Goal: Information Seeking & Learning: Compare options

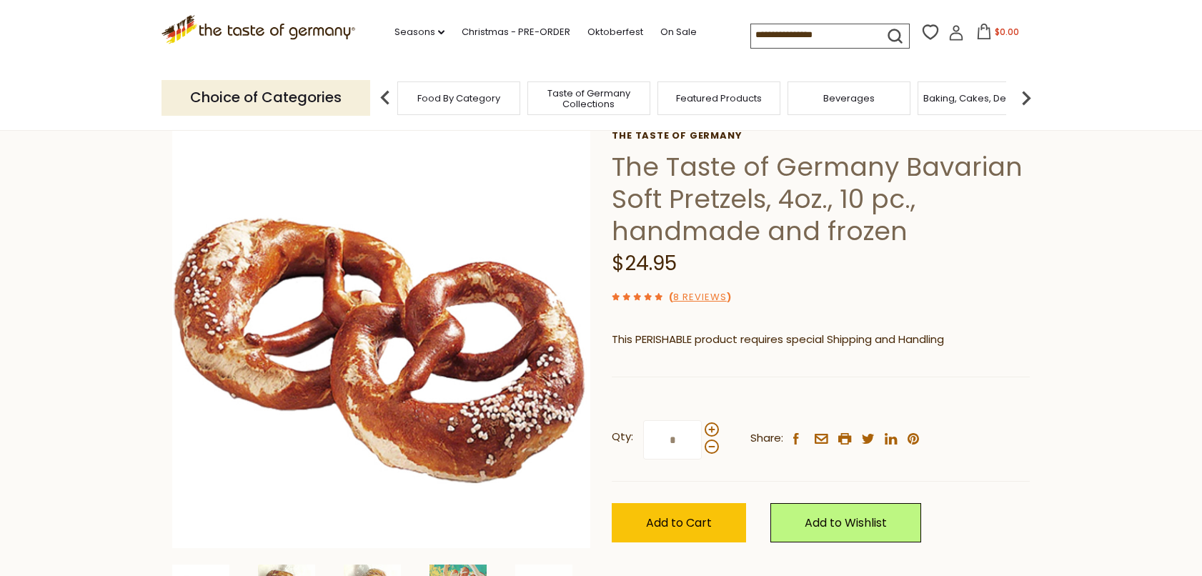
scroll to position [71, 0]
click at [698, 295] on link "8 Reviews" at bounding box center [700, 298] width 54 height 15
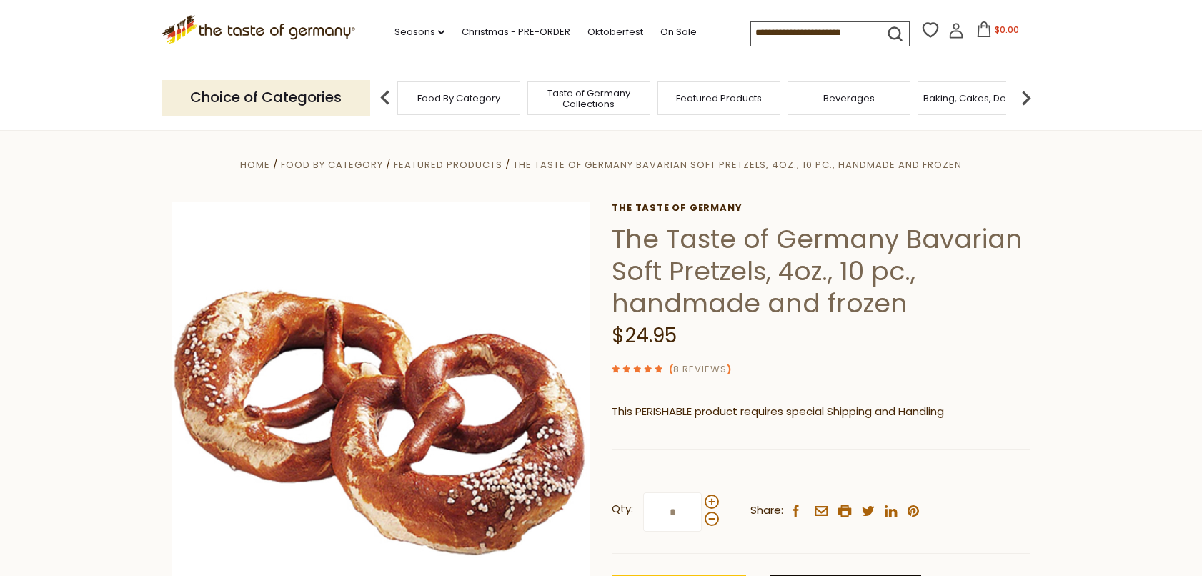
click at [702, 368] on link "8 Reviews" at bounding box center [700, 369] width 54 height 15
click at [651, 367] on use at bounding box center [647, 368] width 7 height 7
click at [693, 367] on link "8 Reviews" at bounding box center [700, 369] width 54 height 15
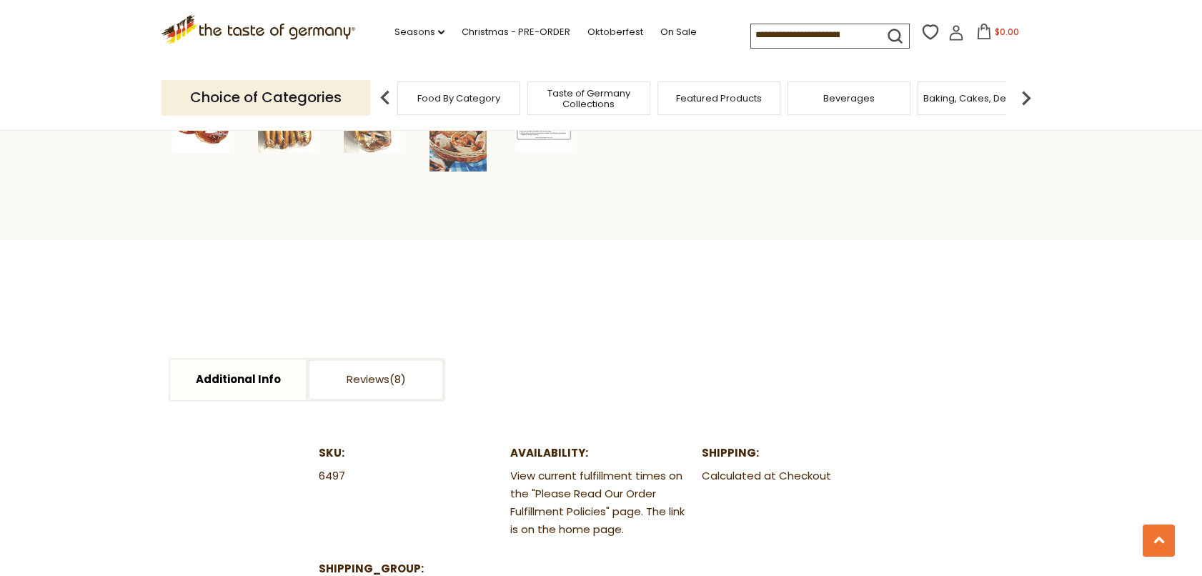
scroll to position [640, 0]
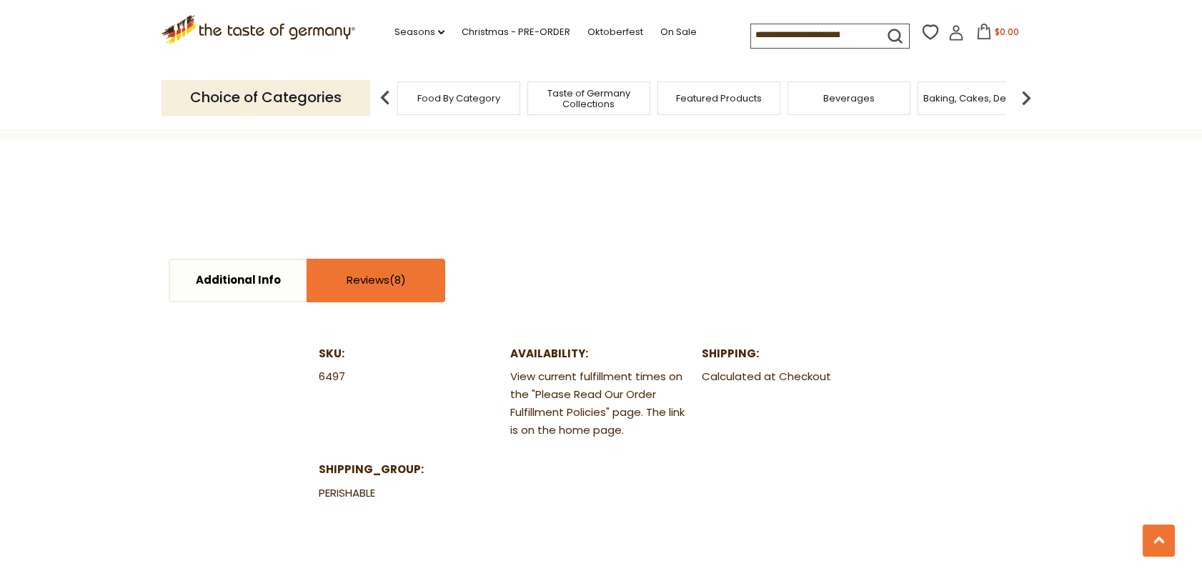
click at [390, 266] on link "Reviews" at bounding box center [376, 280] width 136 height 41
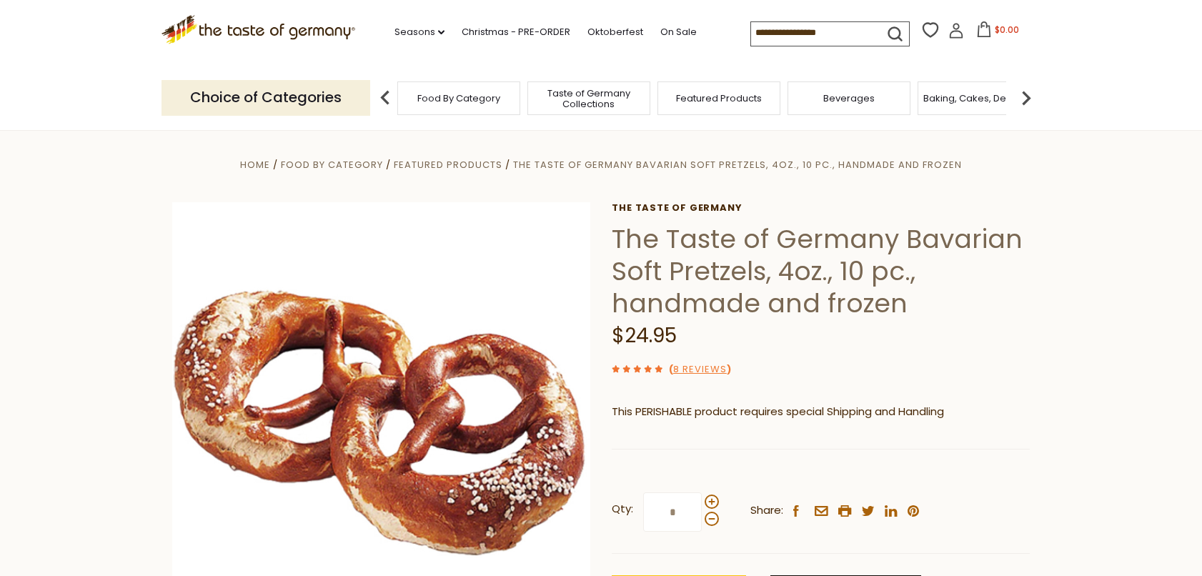
scroll to position [0, 0]
click at [467, 94] on span "Food By Category" at bounding box center [458, 98] width 83 height 11
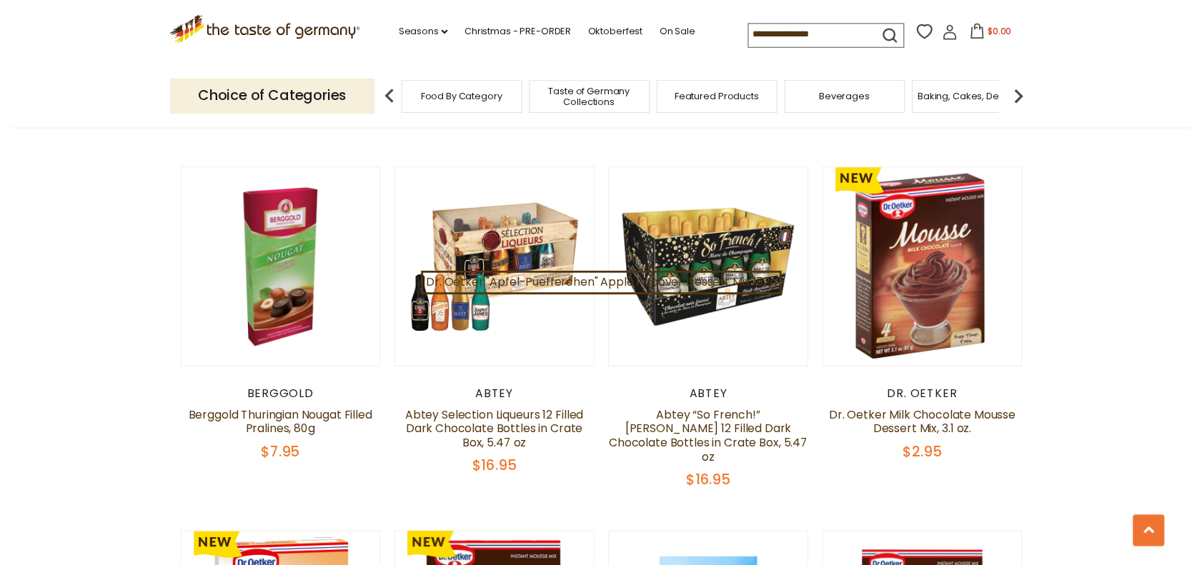
scroll to position [788, 0]
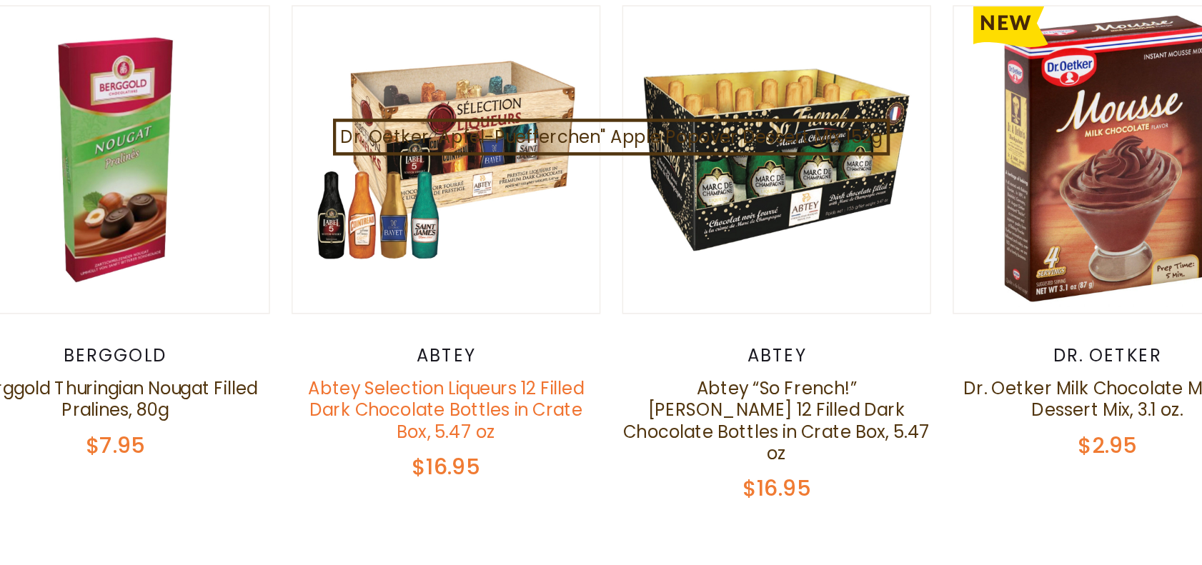
click at [401, 440] on link "Abtey Selection Liqueurs 12 Filled Dark Chocolate Bottles in Crate Box, 5.47 oz" at bounding box center [491, 462] width 181 height 45
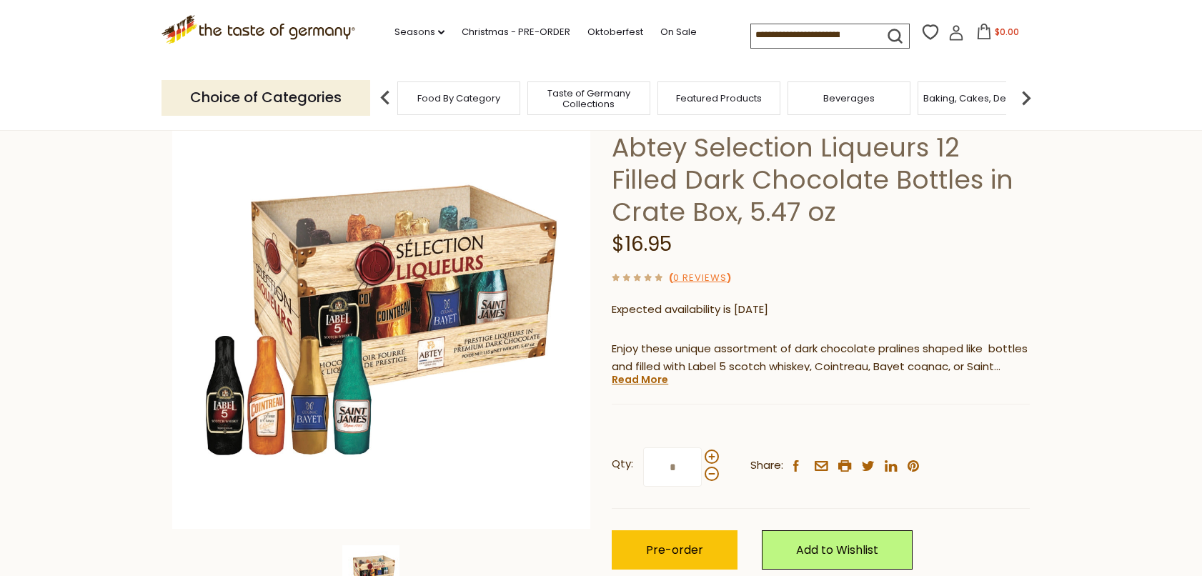
scroll to position [78, 0]
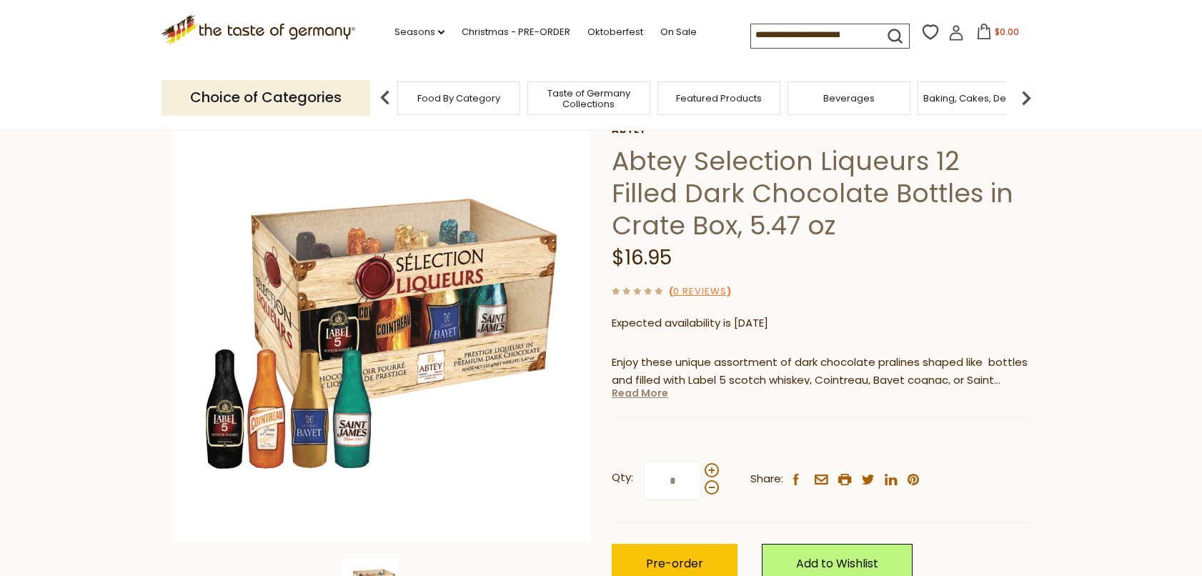
click at [632, 387] on link "Read More" at bounding box center [640, 393] width 56 height 14
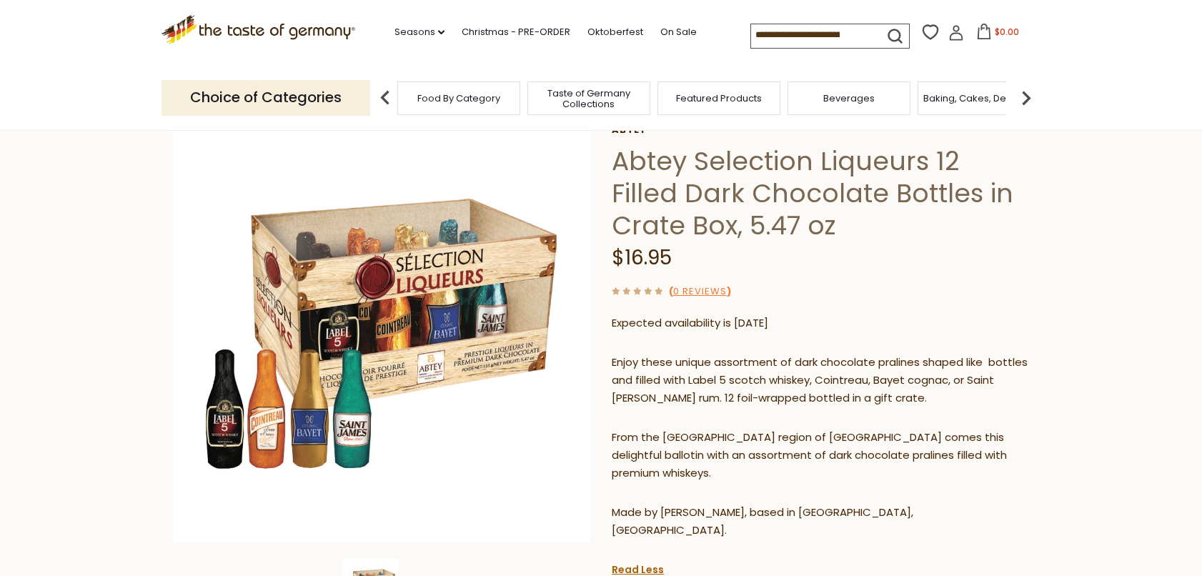
click at [751, 39] on input at bounding box center [811, 34] width 121 height 20
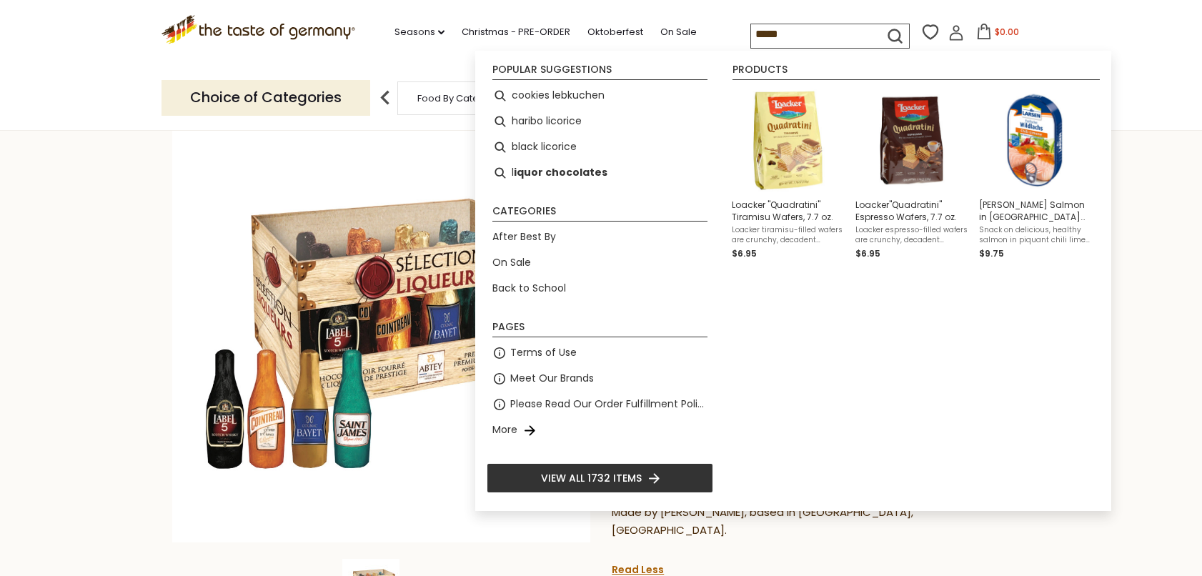
type input "******"
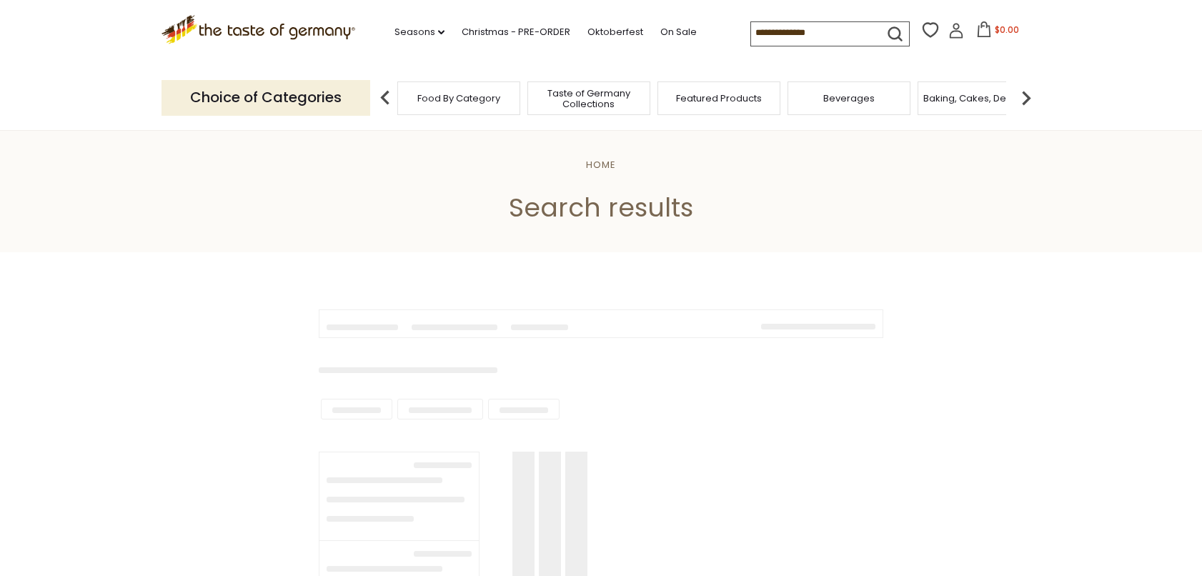
type input "******"
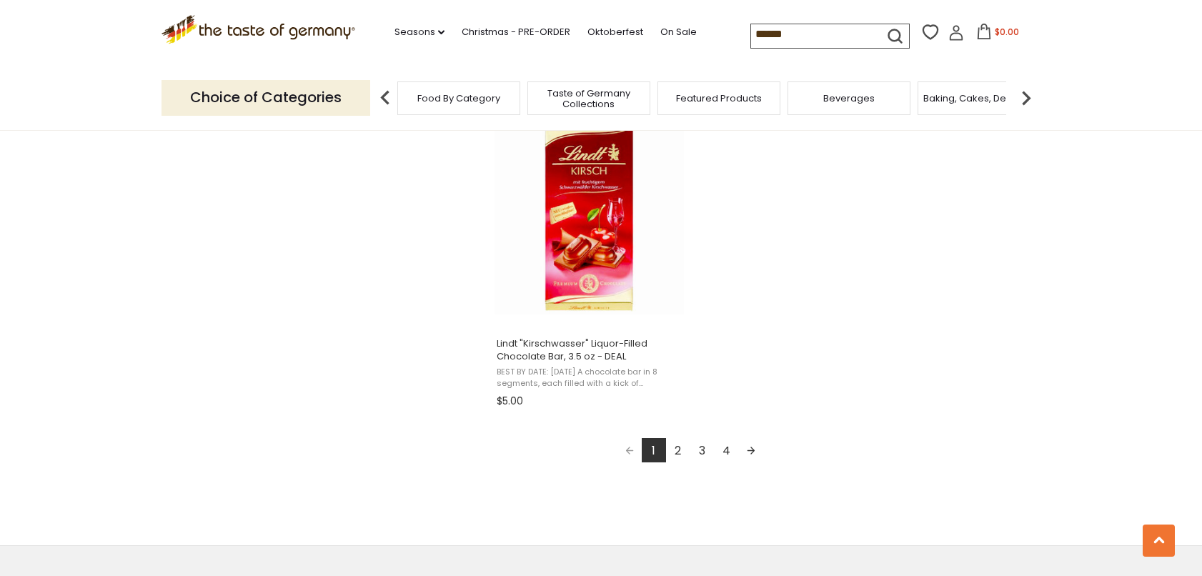
scroll to position [2480, 0]
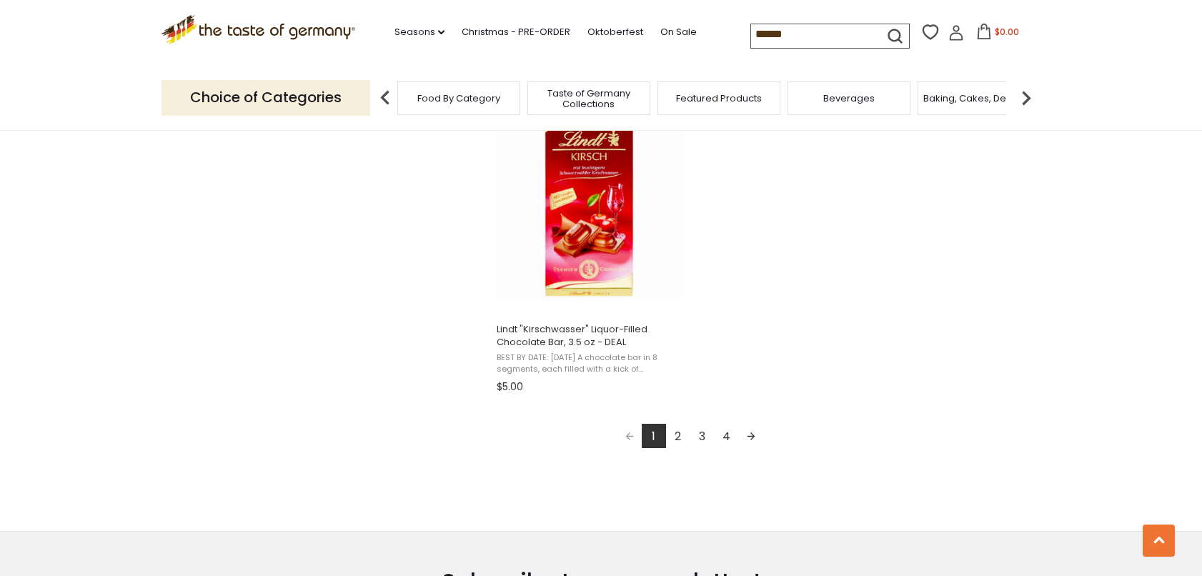
click at [677, 433] on link "2" at bounding box center [678, 436] width 24 height 24
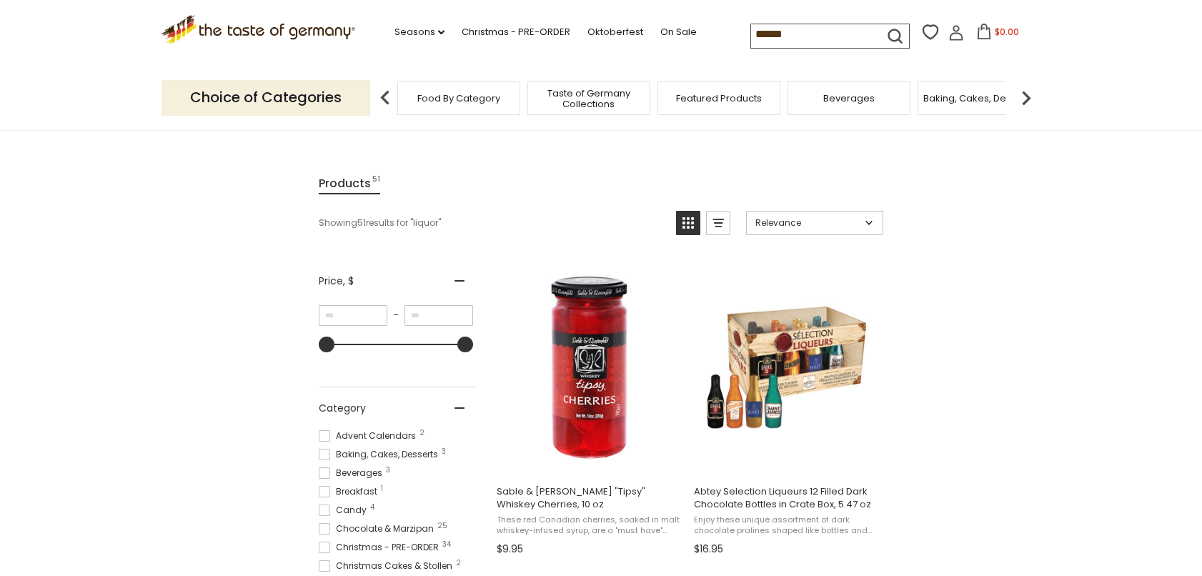
scroll to position [172, 0]
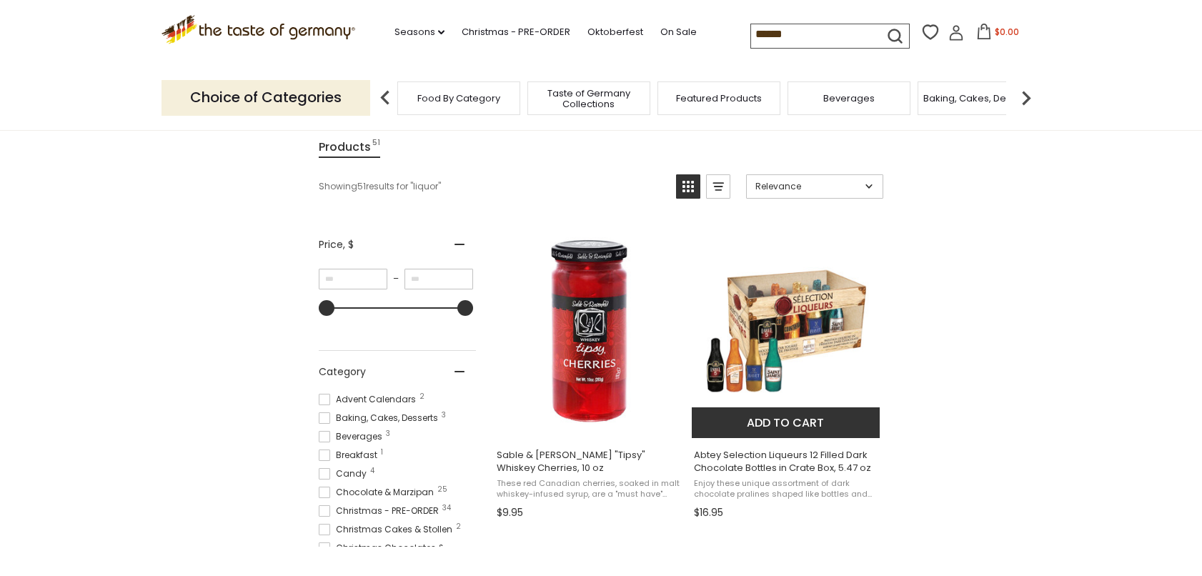
click at [806, 334] on img "Abtey Selection Liqueurs 12 Filled Dark Chocolate Bottles in Crate Box, 5.47 oz" at bounding box center [786, 330] width 189 height 189
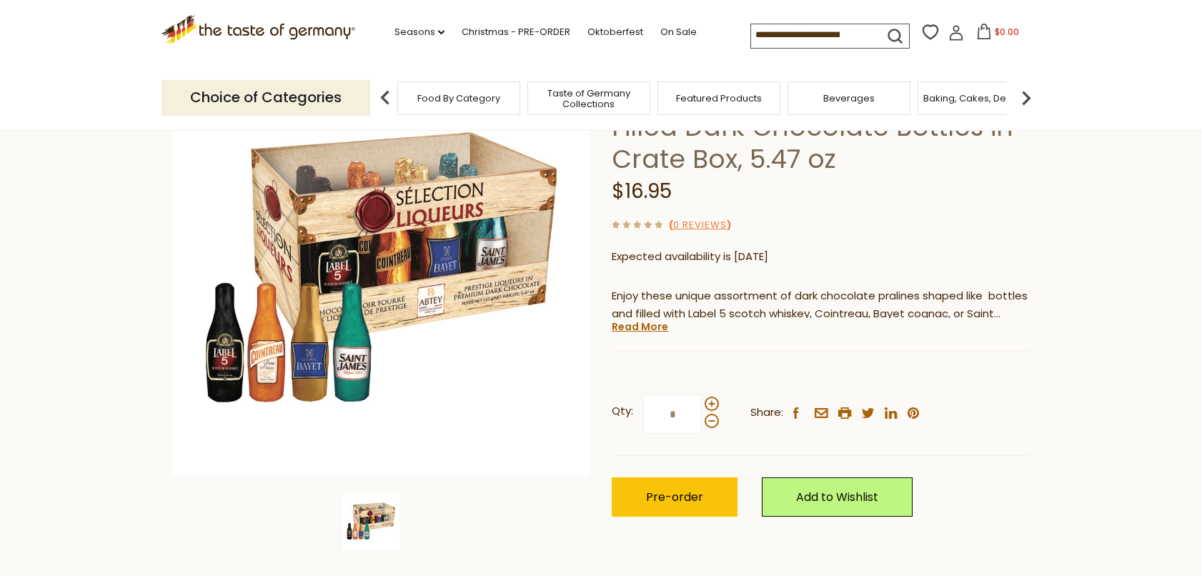
scroll to position [143, 0]
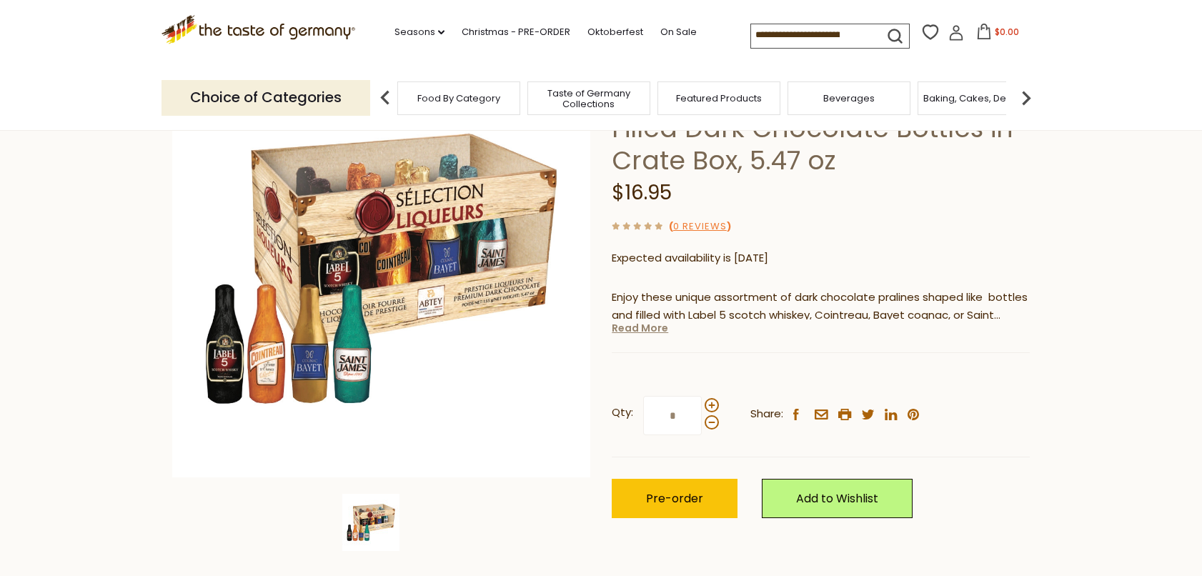
click at [643, 327] on link "Read More" at bounding box center [640, 328] width 56 height 14
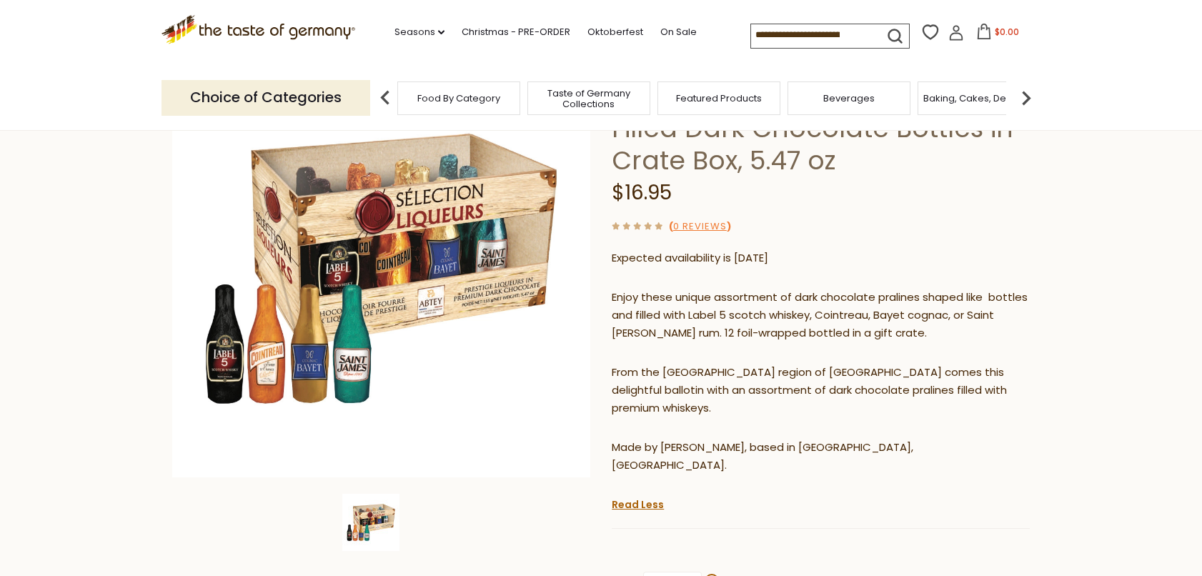
click at [465, 99] on span "Food By Category" at bounding box center [458, 98] width 83 height 11
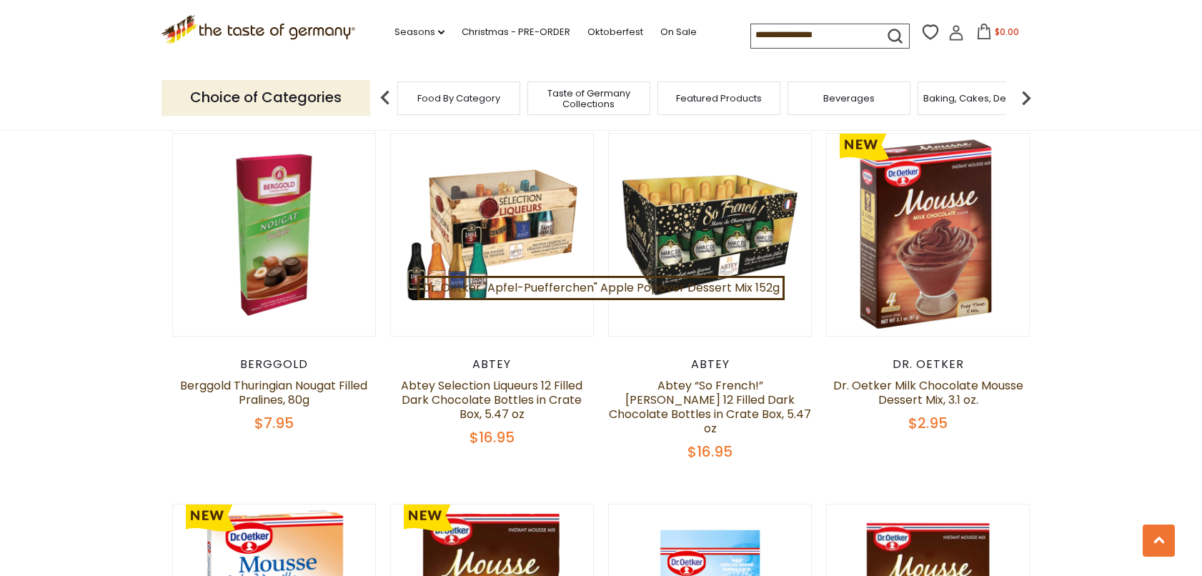
scroll to position [854, 0]
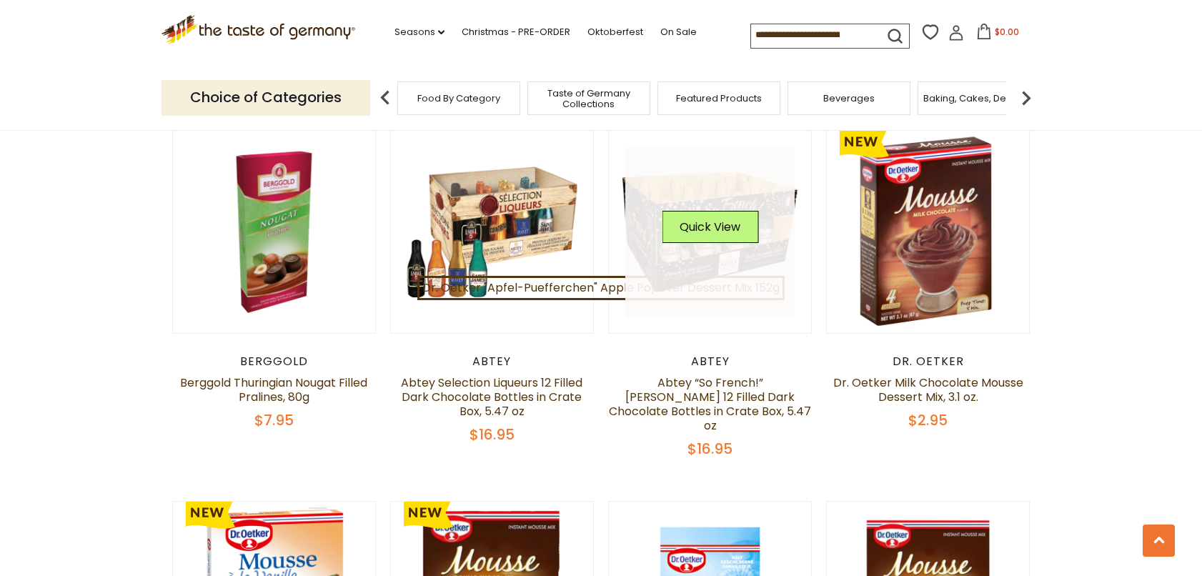
click at [661, 284] on link at bounding box center [710, 232] width 170 height 170
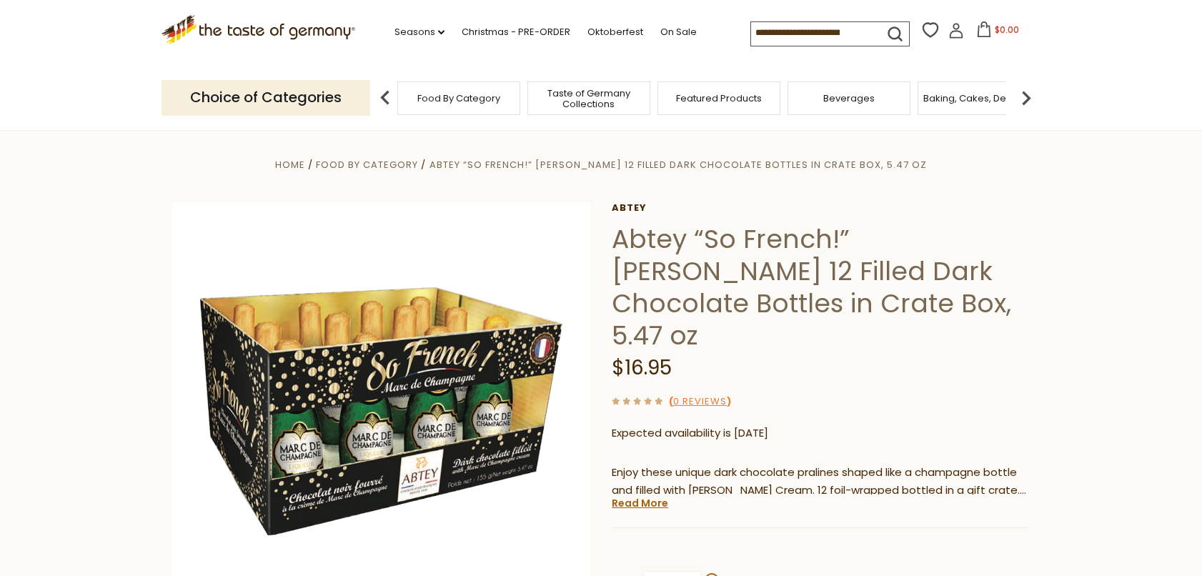
click at [939, 104] on div "Baking, Cakes, Desserts" at bounding box center [978, 98] width 123 height 34
click at [424, 93] on span "Food By Category" at bounding box center [451, 98] width 83 height 11
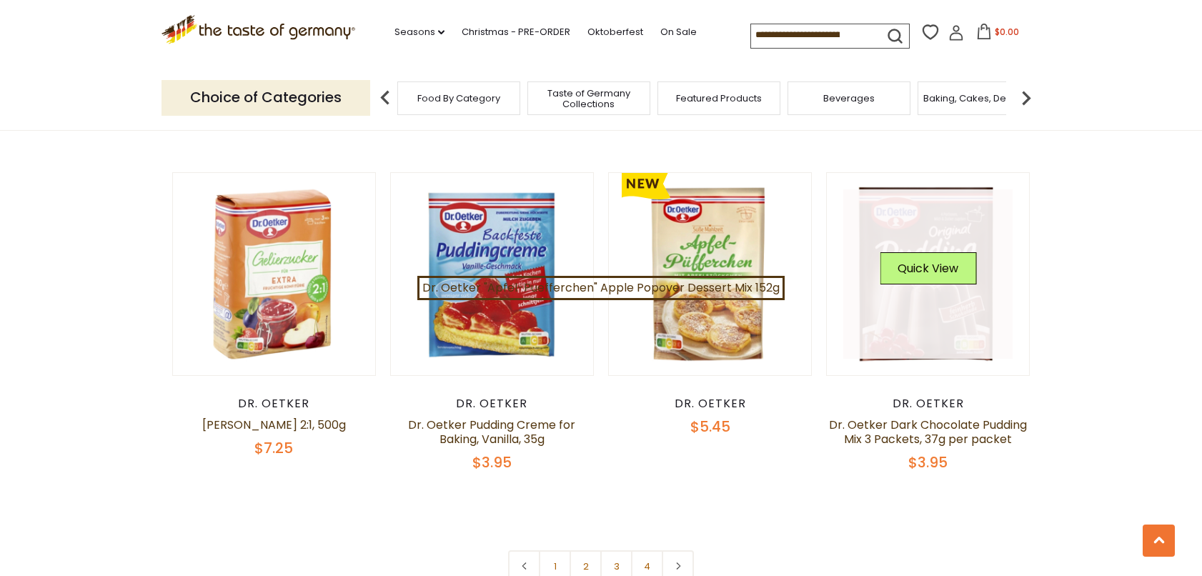
scroll to position [2953, 0]
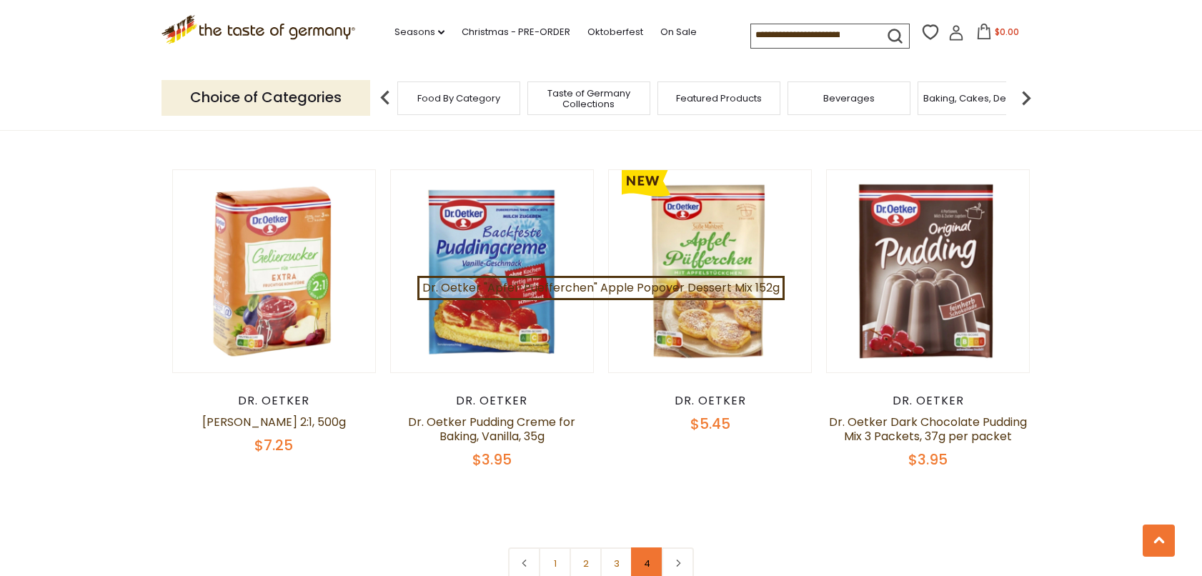
click at [650, 547] on link "4" at bounding box center [647, 563] width 32 height 32
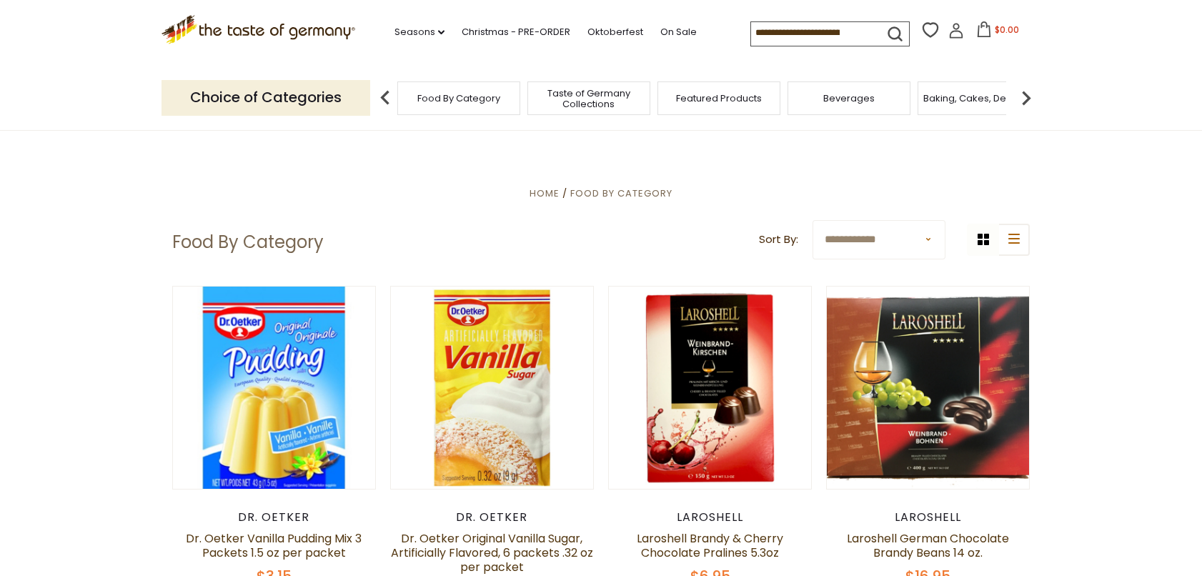
scroll to position [0, 0]
click at [1031, 93] on img at bounding box center [1026, 98] width 29 height 29
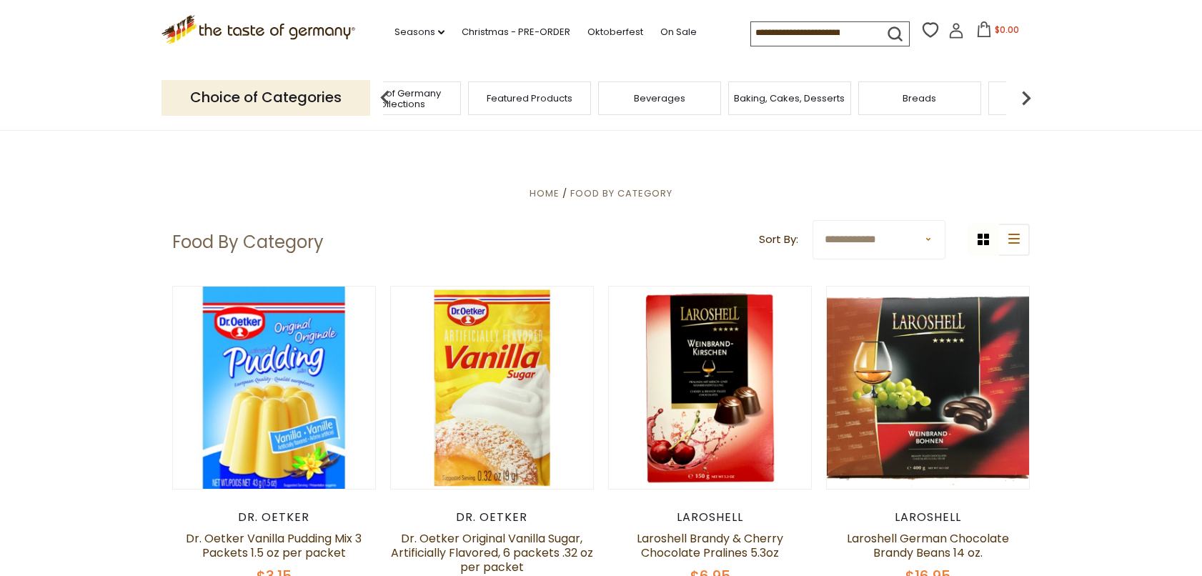
click at [1027, 91] on img at bounding box center [1026, 98] width 29 height 29
click at [772, 99] on div "Breads" at bounding box center [730, 98] width 123 height 34
click at [734, 100] on span "Breads" at bounding box center [730, 98] width 34 height 11
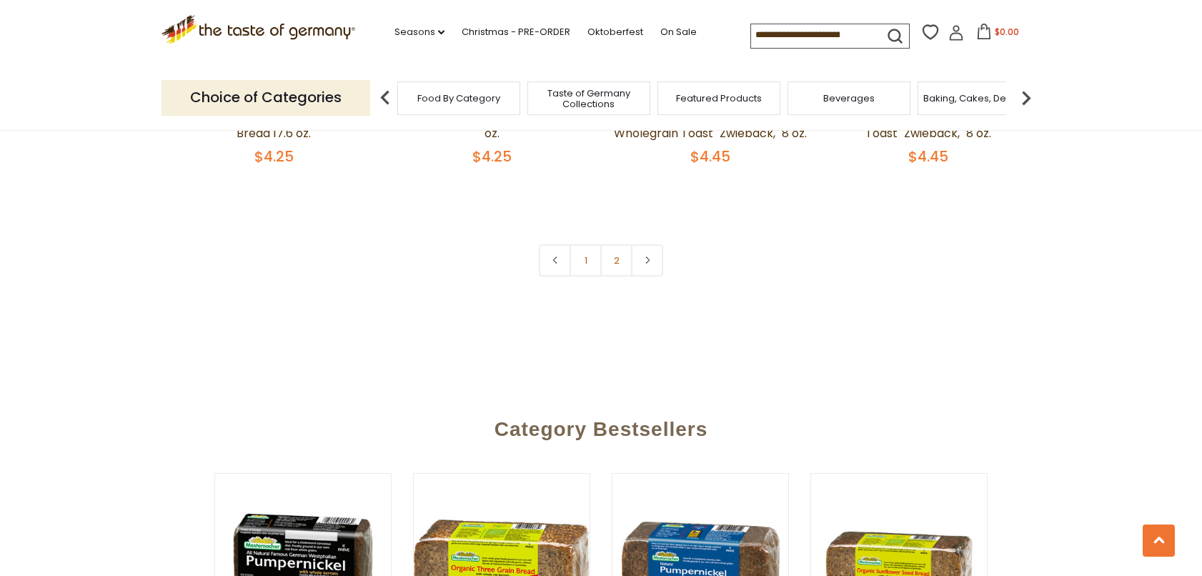
scroll to position [3527, 0]
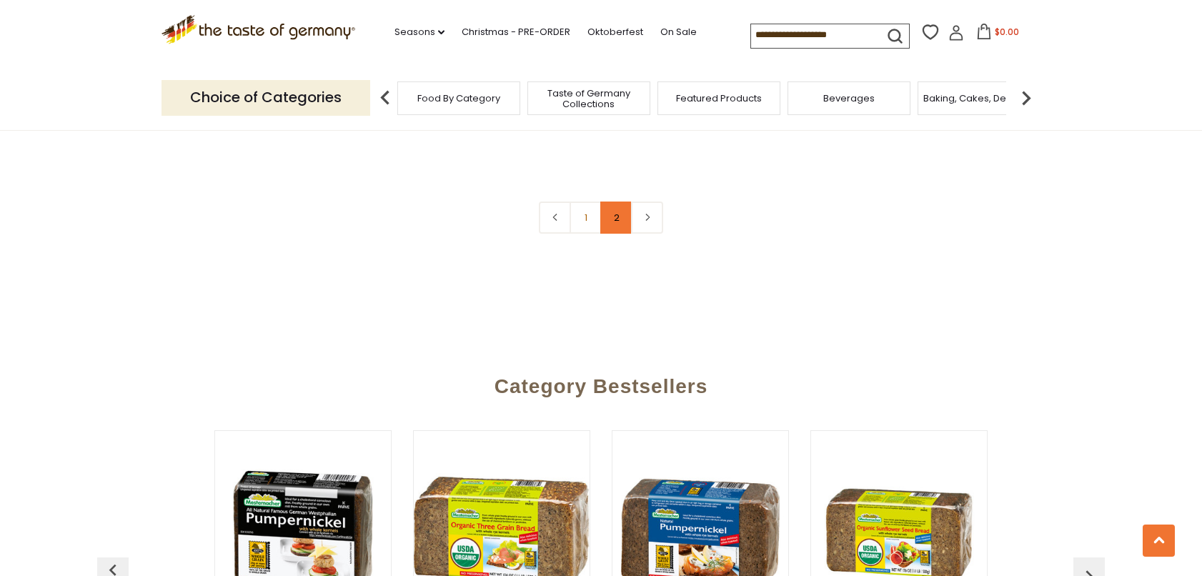
click at [611, 219] on link "2" at bounding box center [616, 217] width 32 height 32
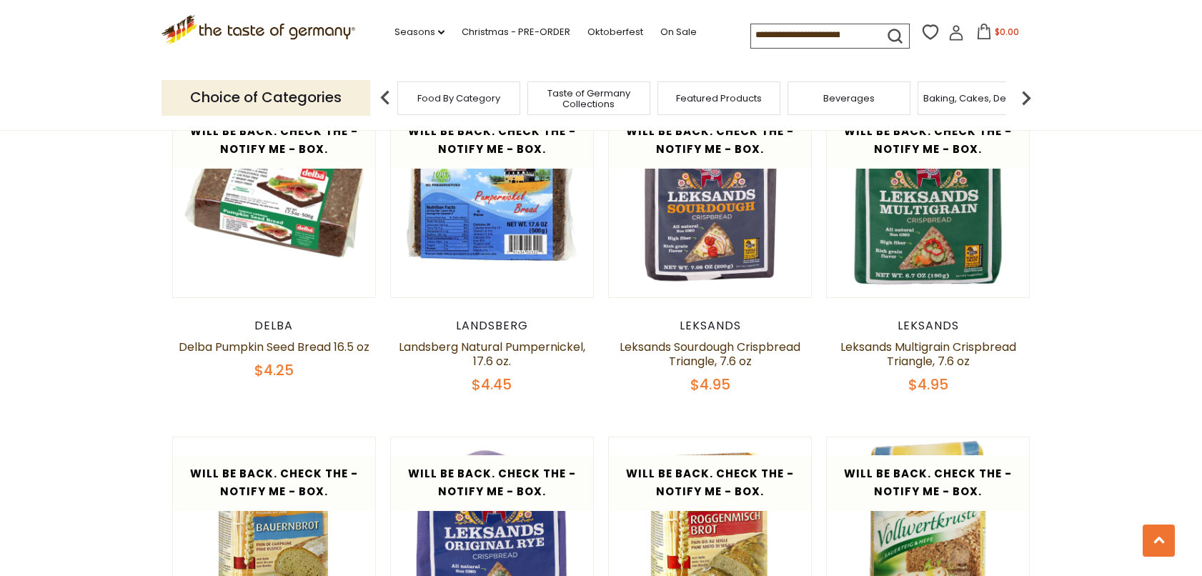
scroll to position [847, 0]
